Goal: Understand process/instructions: Learn how to perform a task or action

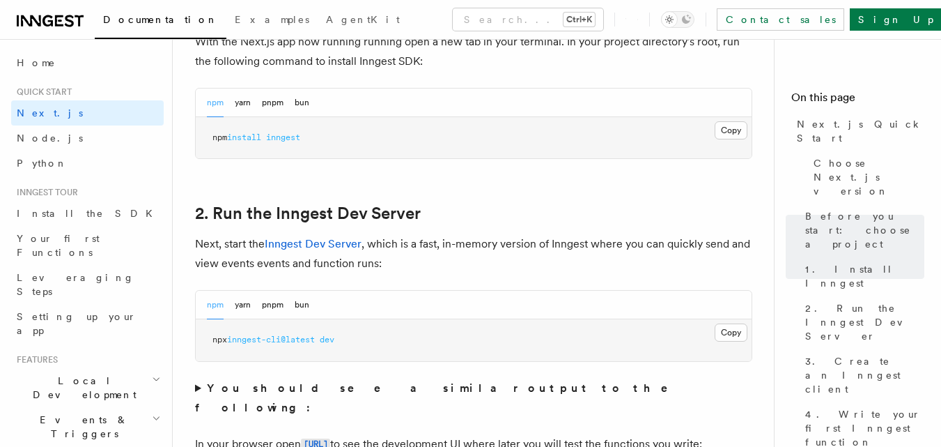
scroll to position [766, 0]
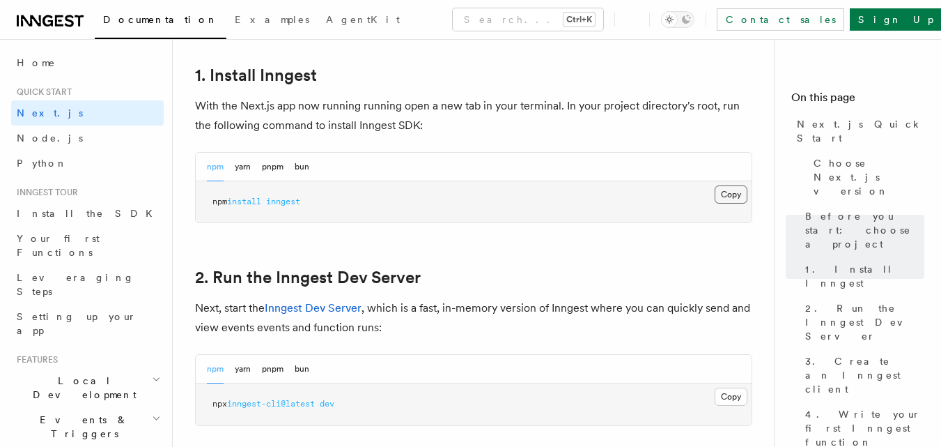
click at [720, 199] on button "Copy Copied" at bounding box center [731, 194] width 33 height 18
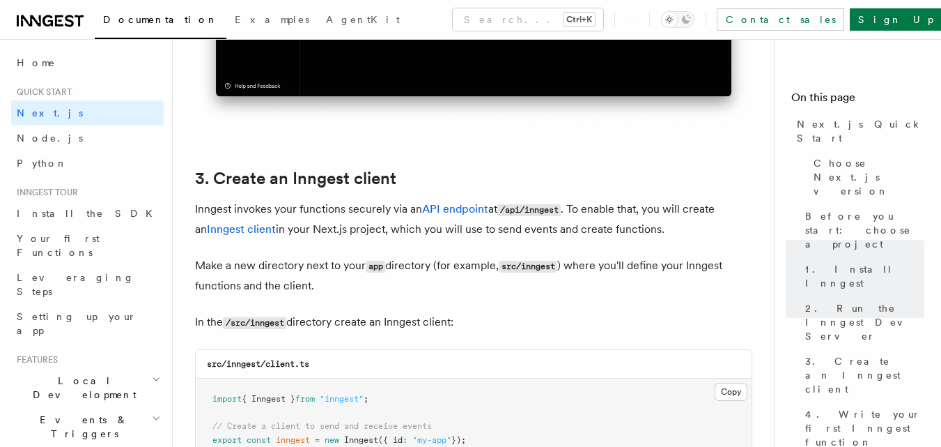
scroll to position [1742, 0]
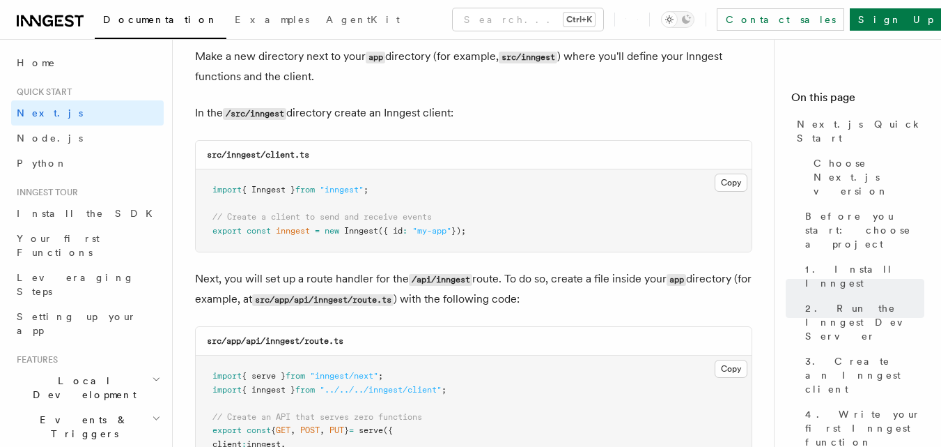
click at [246, 155] on code "src/inngest/client.ts" at bounding box center [258, 155] width 102 height 10
copy code "inngest"
drag, startPoint x: 268, startPoint y: 155, endPoint x: 326, endPoint y: 155, distance: 57.8
click at [326, 155] on div "src/inngest/client.ts" at bounding box center [474, 155] width 556 height 29
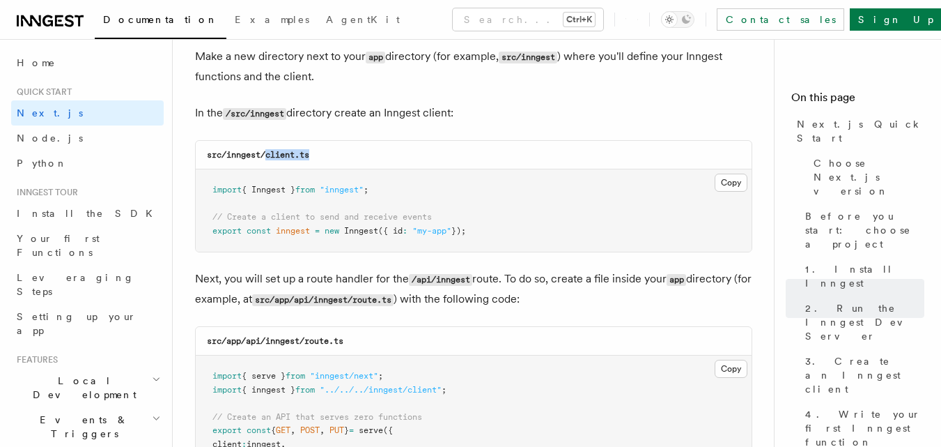
copy code "client.ts"
click at [722, 175] on button "Copy Copied" at bounding box center [731, 183] width 33 height 18
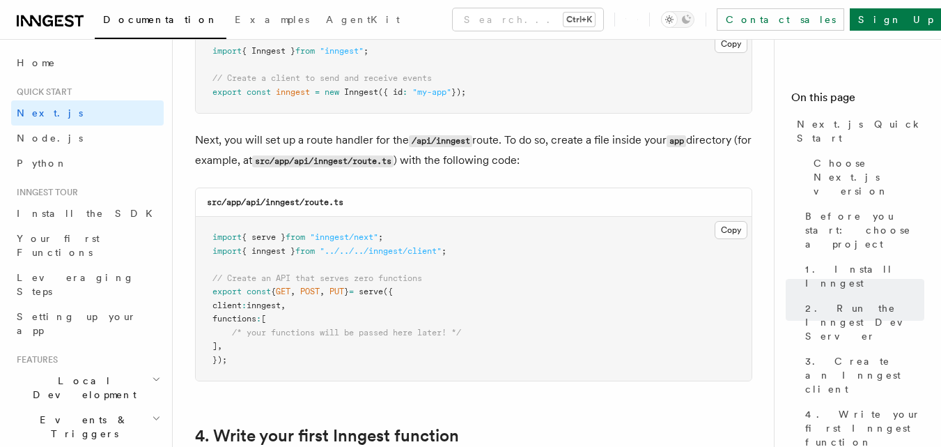
scroll to position [1881, 0]
click at [257, 199] on code "src/app/api/inngest/route.ts" at bounding box center [275, 201] width 137 height 10
copy code "api"
click at [280, 199] on code "src/app/api/inngest/route.ts" at bounding box center [275, 201] width 137 height 10
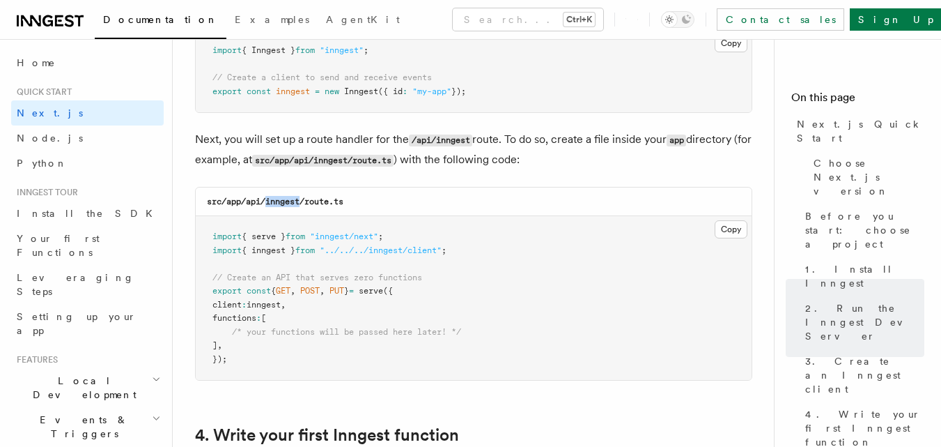
click at [280, 199] on code "src/app/api/inngest/route.ts" at bounding box center [275, 201] width 137 height 10
copy code "inngest"
drag, startPoint x: 305, startPoint y: 201, endPoint x: 352, endPoint y: 205, distance: 46.8
click at [352, 205] on div "src/app/api/inngest/route.ts" at bounding box center [474, 201] width 556 height 29
copy code "route.ts"
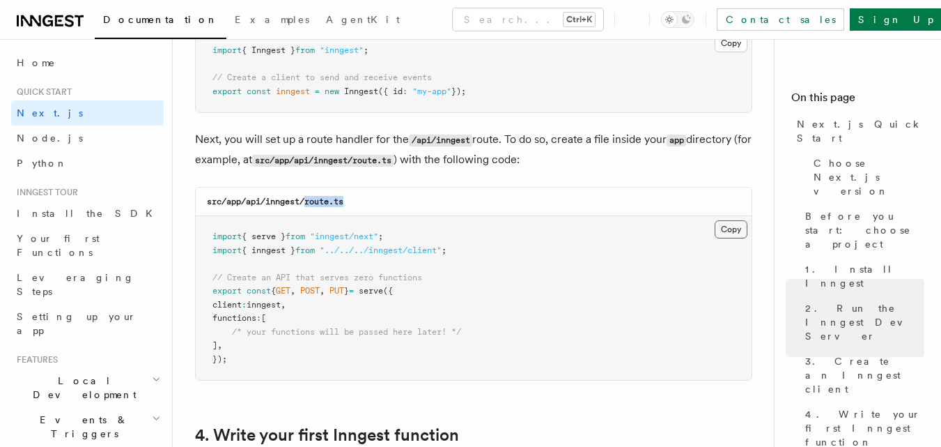
click at [727, 231] on button "Copy Copied" at bounding box center [731, 229] width 33 height 18
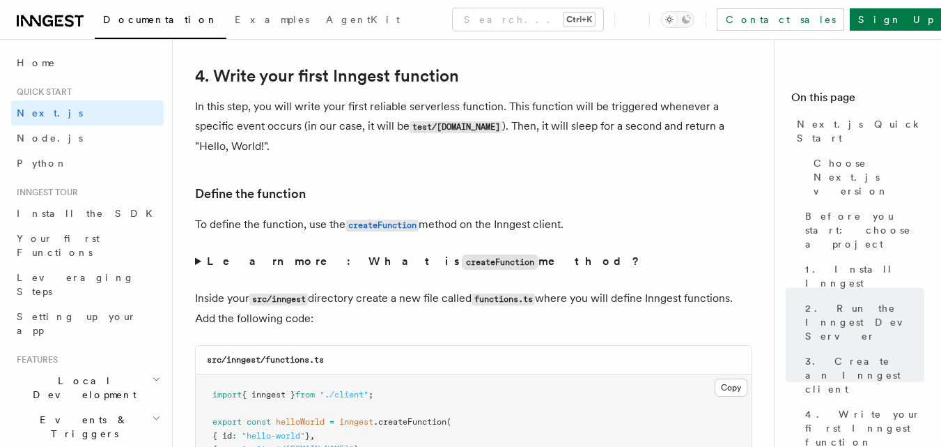
scroll to position [2369, 0]
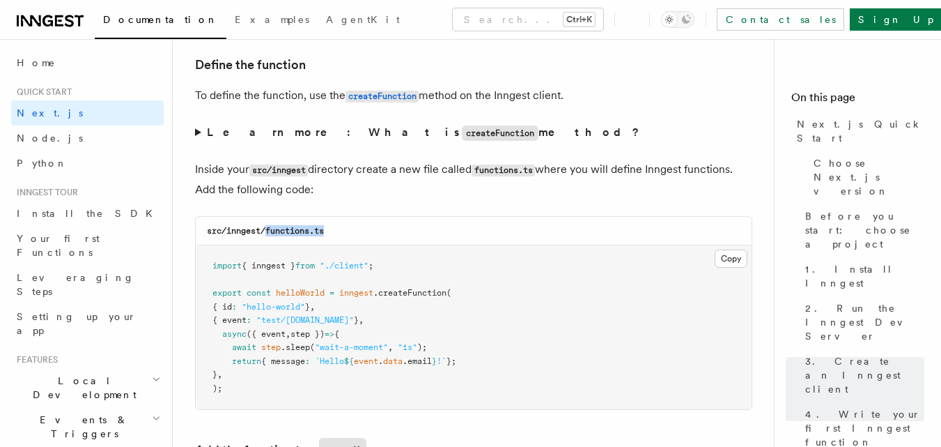
copy code "functions.ts"
drag, startPoint x: 343, startPoint y: 233, endPoint x: 268, endPoint y: 227, distance: 75.5
click at [268, 227] on div "src/inngest/functions.ts" at bounding box center [474, 231] width 556 height 29
click at [727, 264] on button "Copy Copied" at bounding box center [731, 258] width 33 height 18
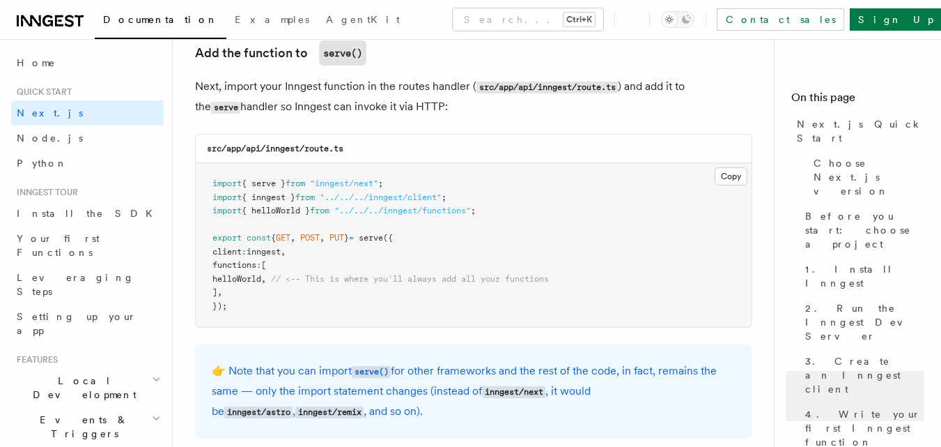
scroll to position [2787, 0]
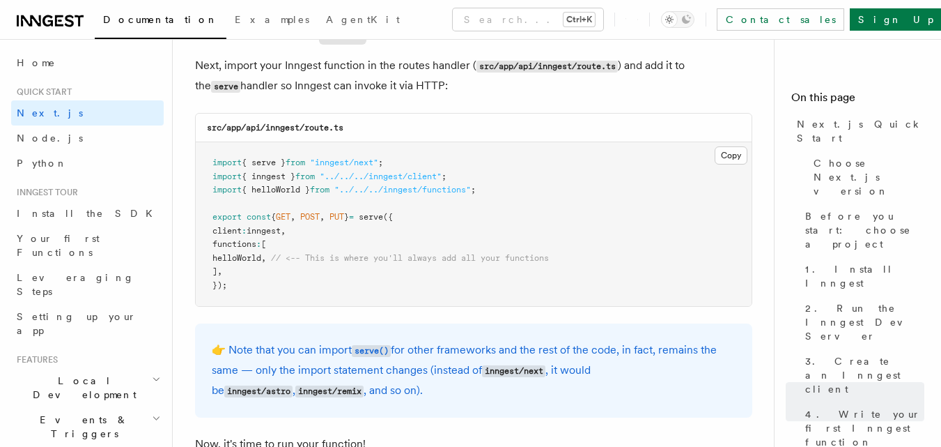
click at [251, 254] on span "helloWorld" at bounding box center [237, 258] width 49 height 10
copy span "helloWorld"
click at [359, 190] on span ""../../../inngest/functions"" at bounding box center [402, 190] width 137 height 10
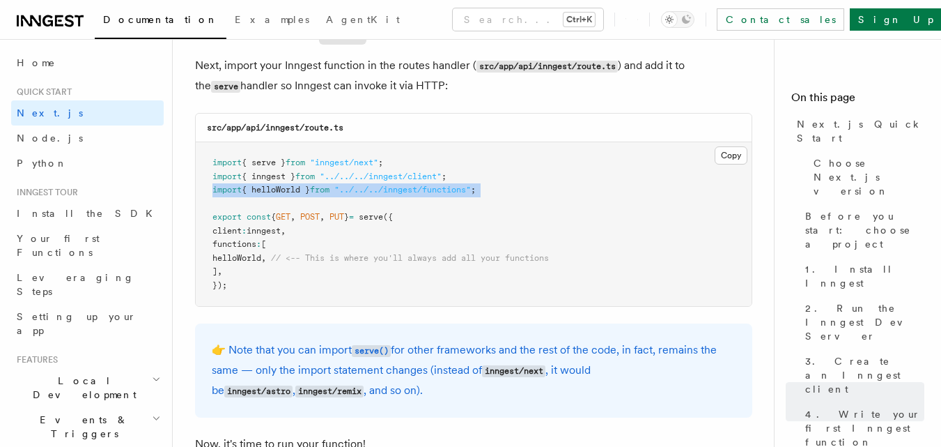
click at [359, 190] on span ""../../../inngest/functions"" at bounding box center [402, 190] width 137 height 10
copy code "import { helloWorld } from "../../../inngest/functions" ;"
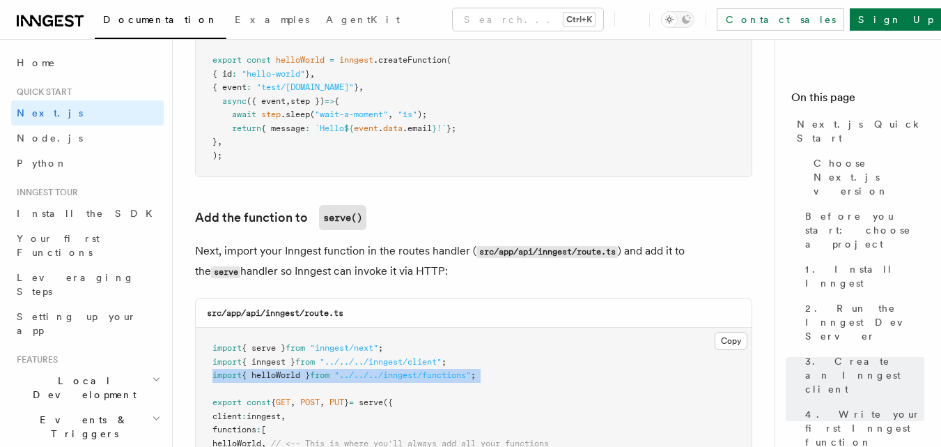
scroll to position [2717, 0]
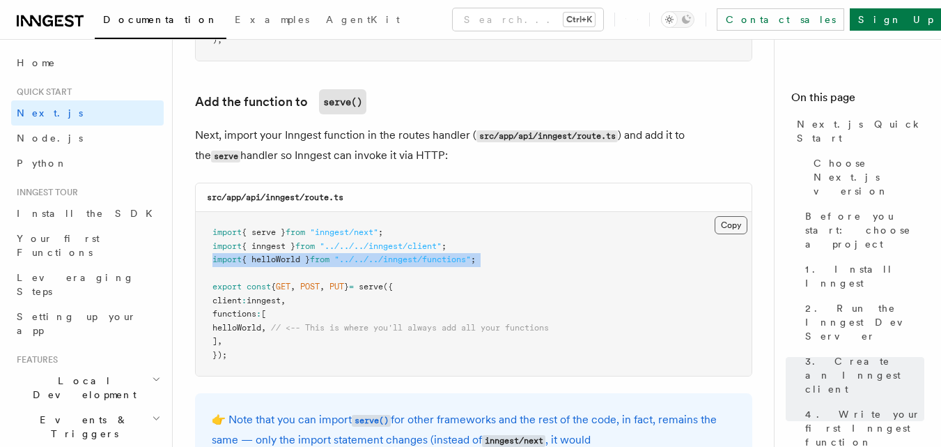
click at [737, 225] on button "Copy Copied" at bounding box center [731, 225] width 33 height 18
copy code "import { helloWorld } from "../../../inngest/functions" ;"
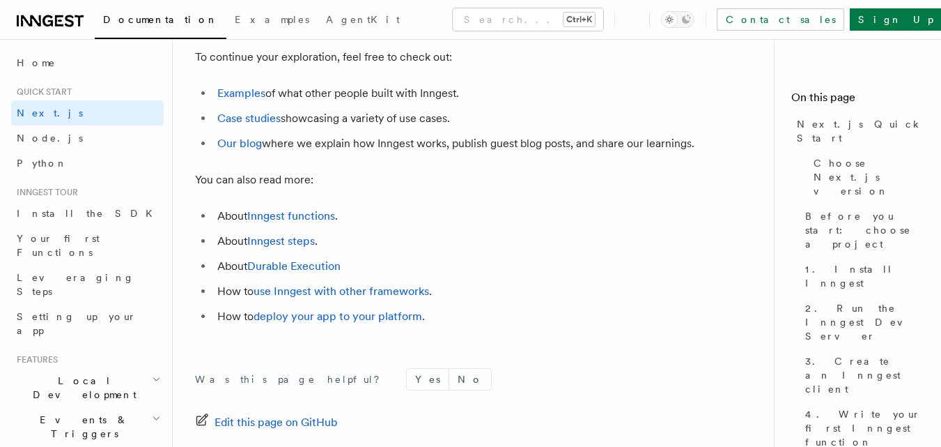
scroll to position [8919, 0]
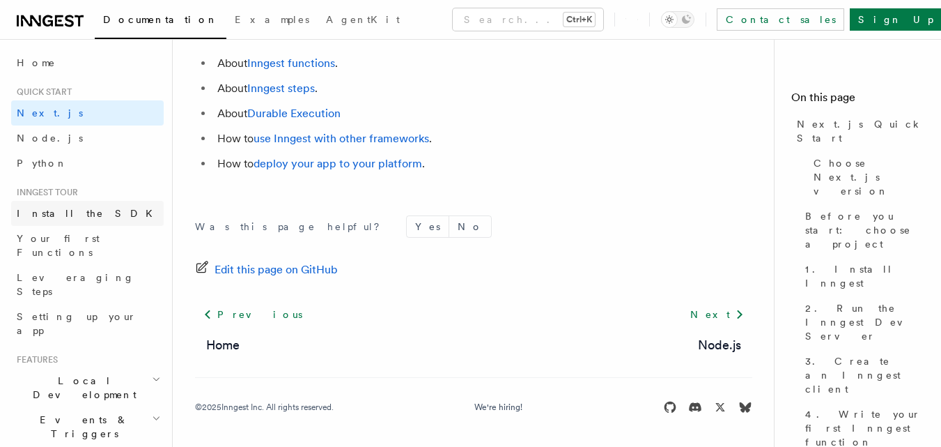
click at [99, 210] on link "Install the SDK" at bounding box center [87, 213] width 153 height 25
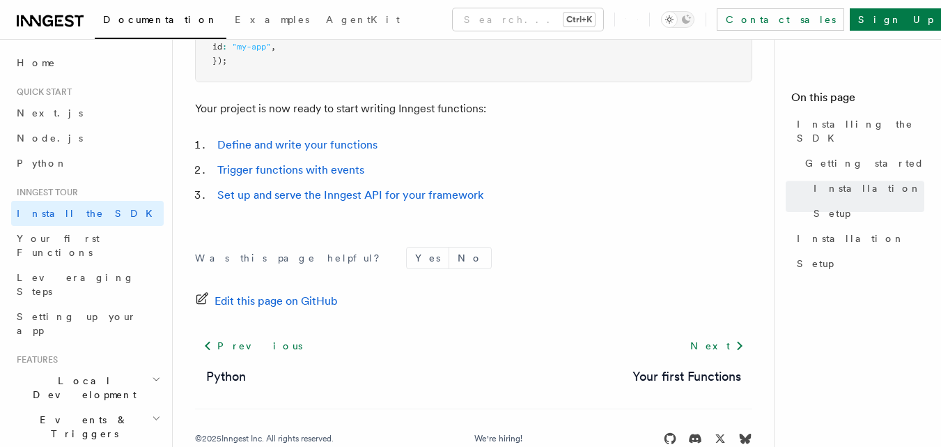
scroll to position [712, 0]
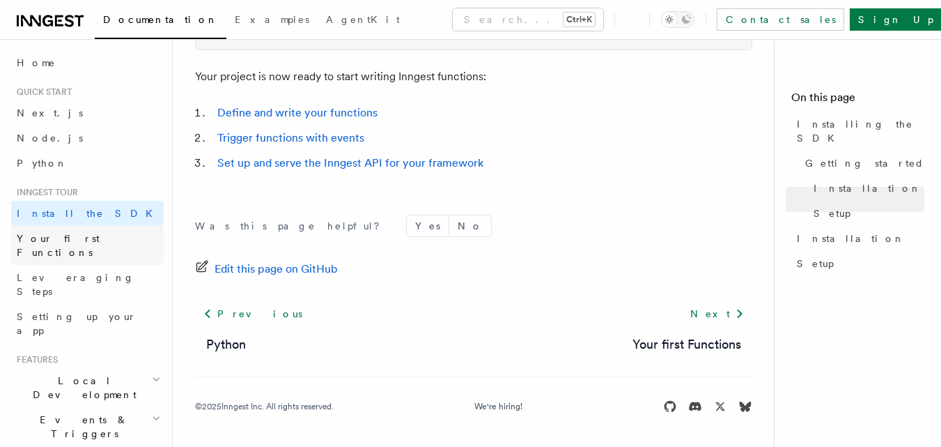
click at [122, 236] on link "Your first Functions" at bounding box center [87, 245] width 153 height 39
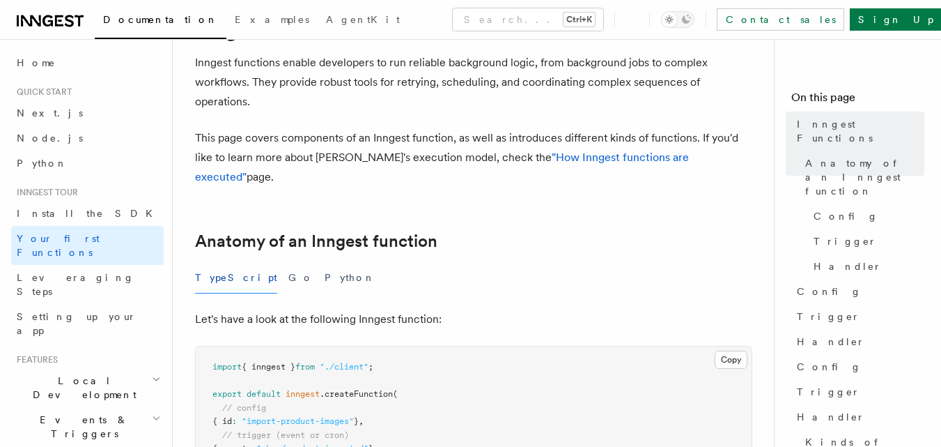
scroll to position [209, 0]
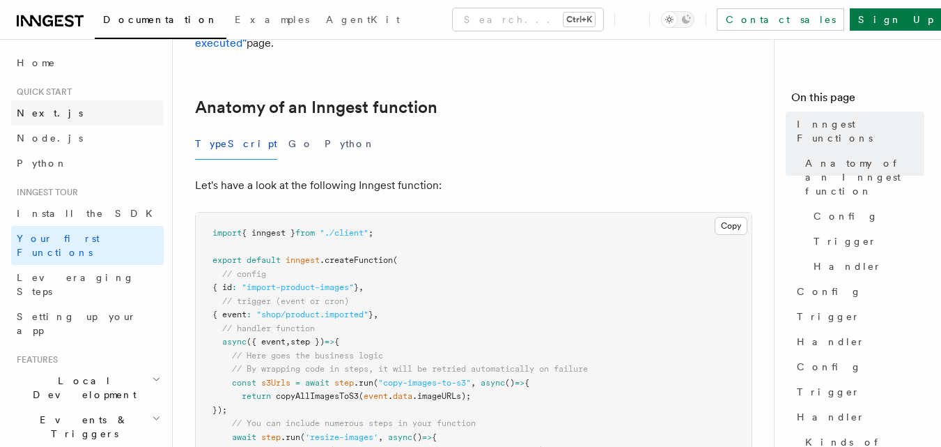
click at [115, 124] on link "Next.js" at bounding box center [87, 112] width 153 height 25
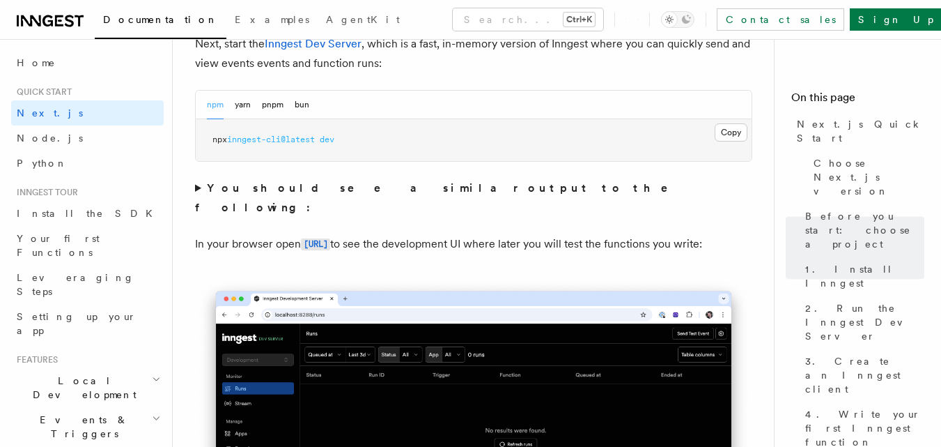
scroll to position [1045, 0]
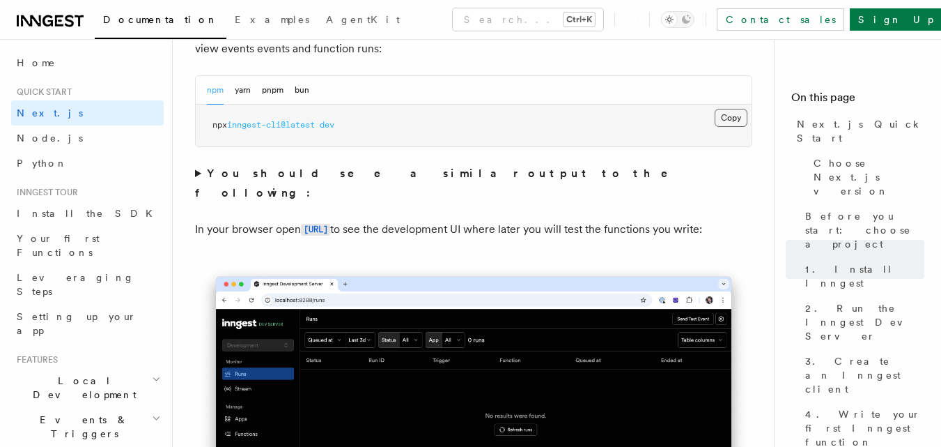
click at [723, 116] on button "Copy Copied" at bounding box center [731, 118] width 33 height 18
